Goal: Information Seeking & Learning: Learn about a topic

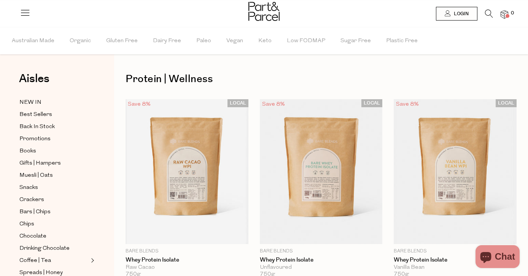
click at [486, 13] on icon at bounding box center [489, 14] width 8 height 8
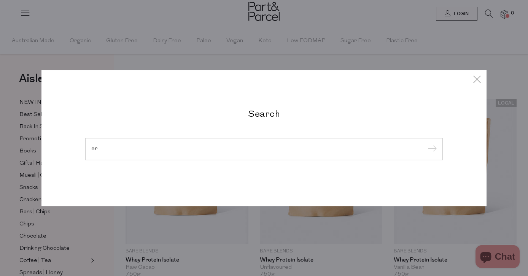
type input "e"
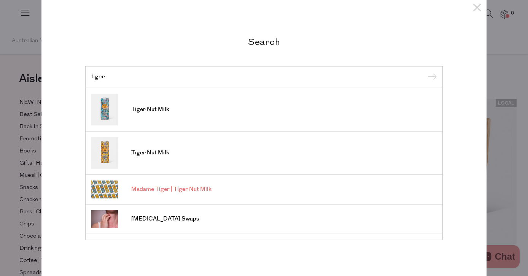
type input "tiger"
click at [144, 189] on span "Madame Tiger | Tiger Nut Milk" at bounding box center [171, 190] width 80 height 8
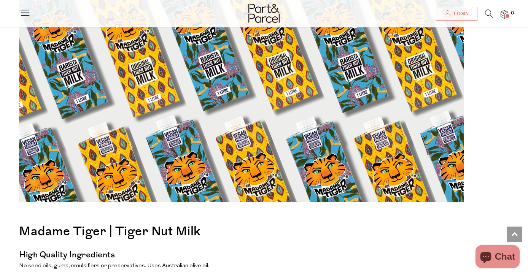
scroll to position [120, 0]
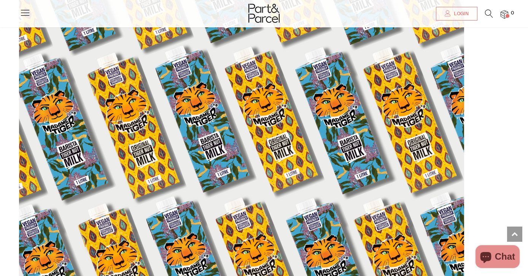
click at [32, 11] on div at bounding box center [264, 11] width 528 height 23
click at [25, 16] on icon at bounding box center [25, 12] width 11 height 11
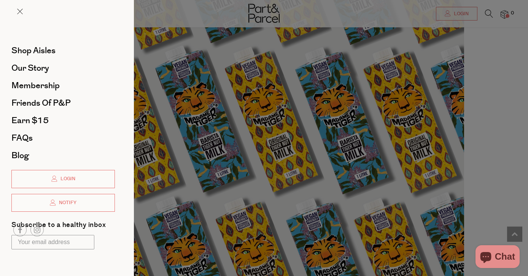
click at [319, 68] on div at bounding box center [264, 138] width 528 height 276
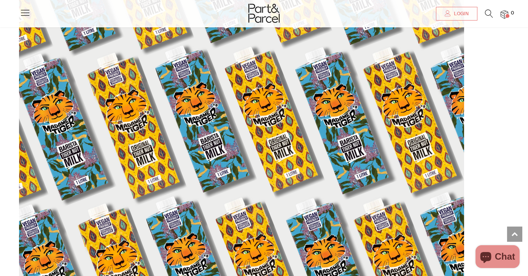
scroll to position [0, 0]
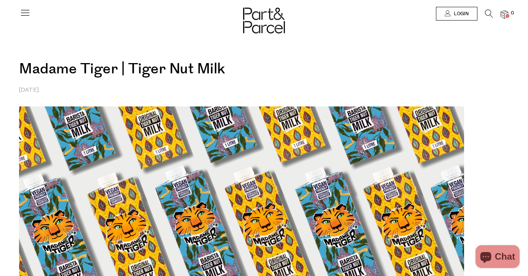
click at [485, 15] on icon at bounding box center [489, 14] width 8 height 8
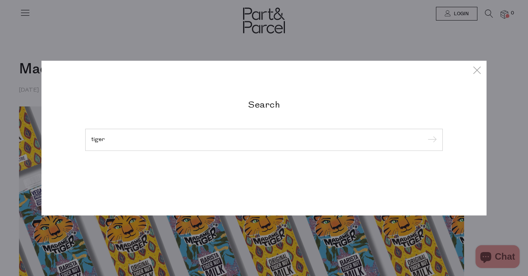
type input "tiger"
click at [425, 135] on input "submit" at bounding box center [430, 140] width 11 height 11
